Goal: Information Seeking & Learning: Learn about a topic

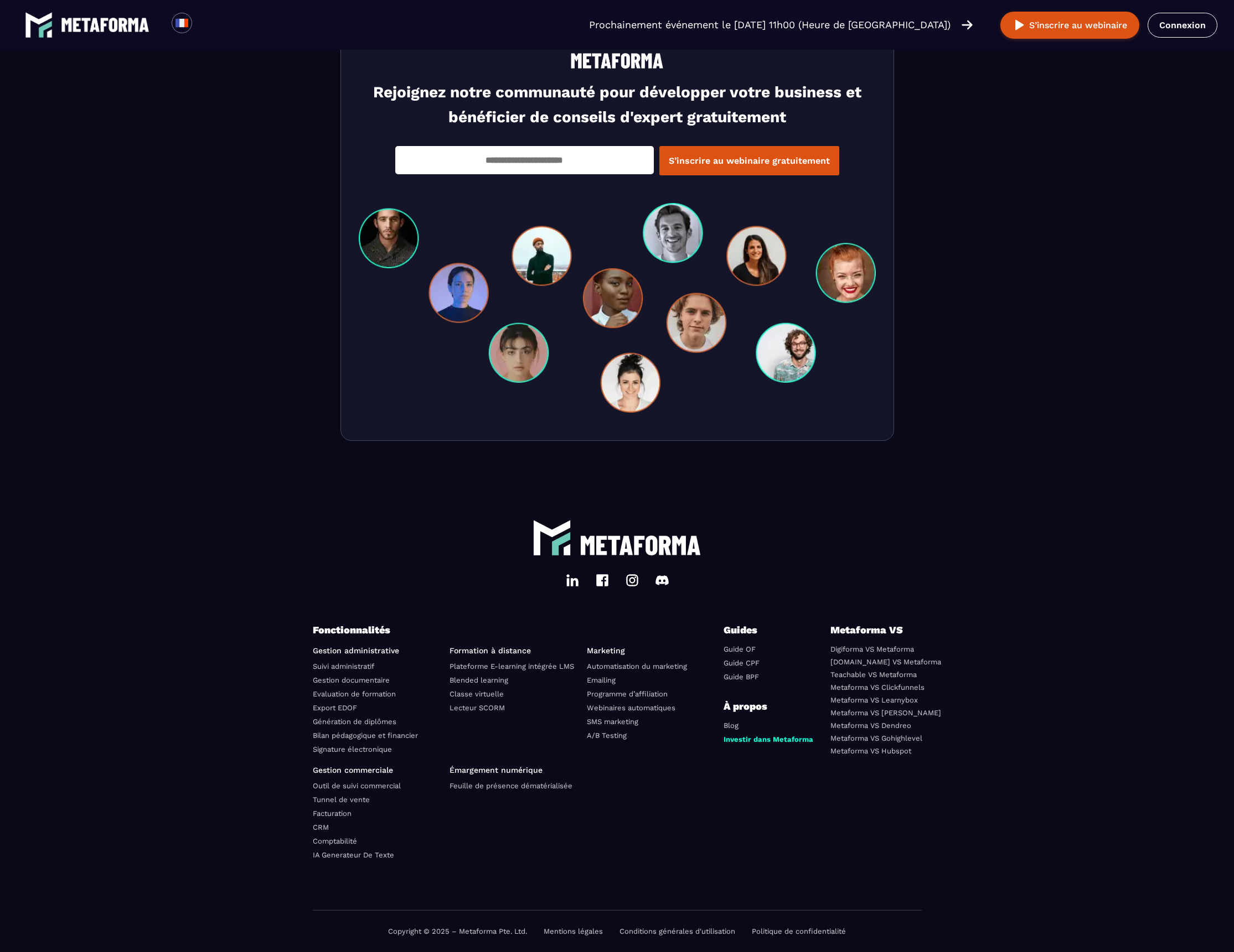
scroll to position [3426, 0]
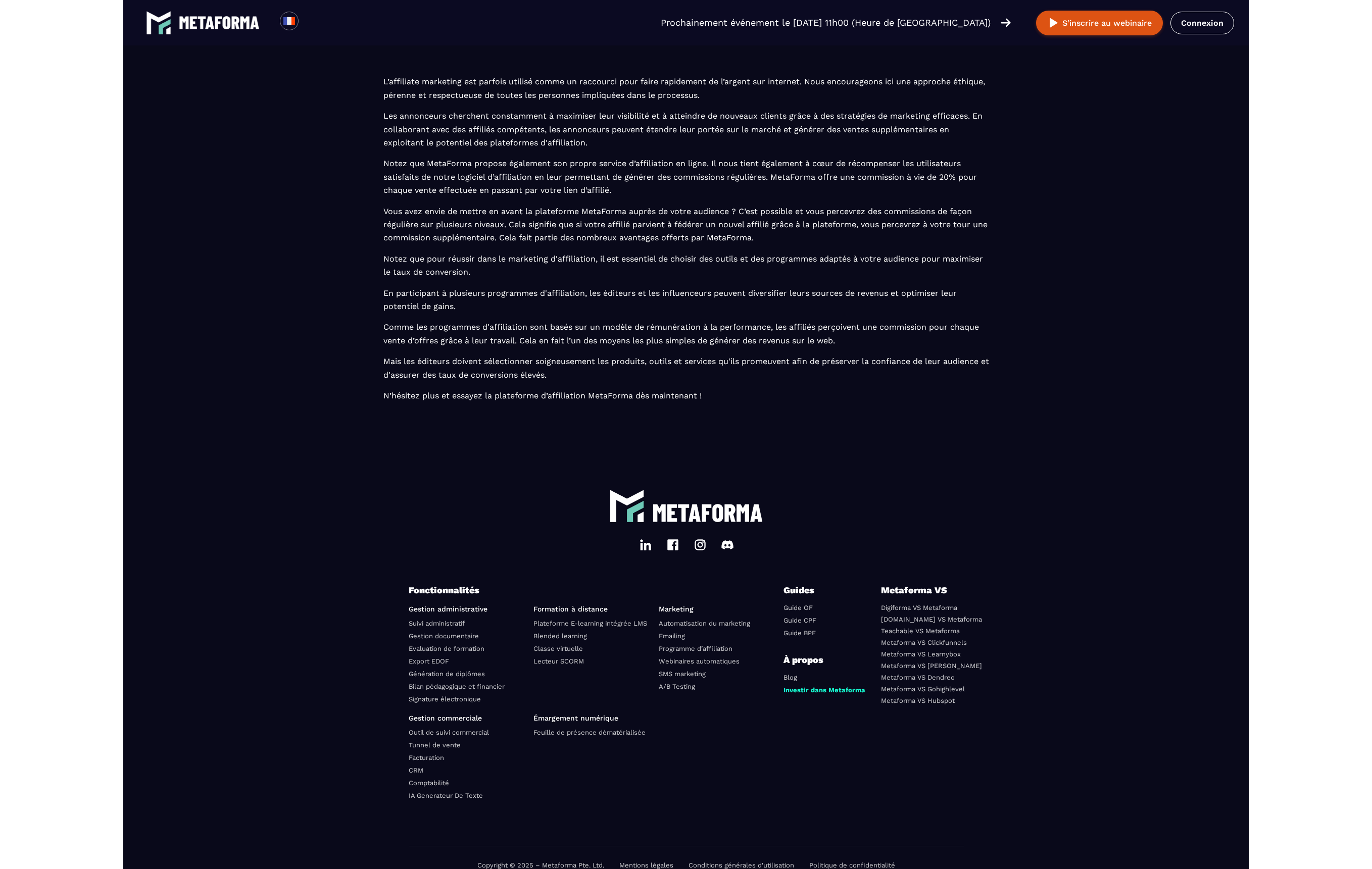
scroll to position [2860, 0]
